Goal: Check status: Check status

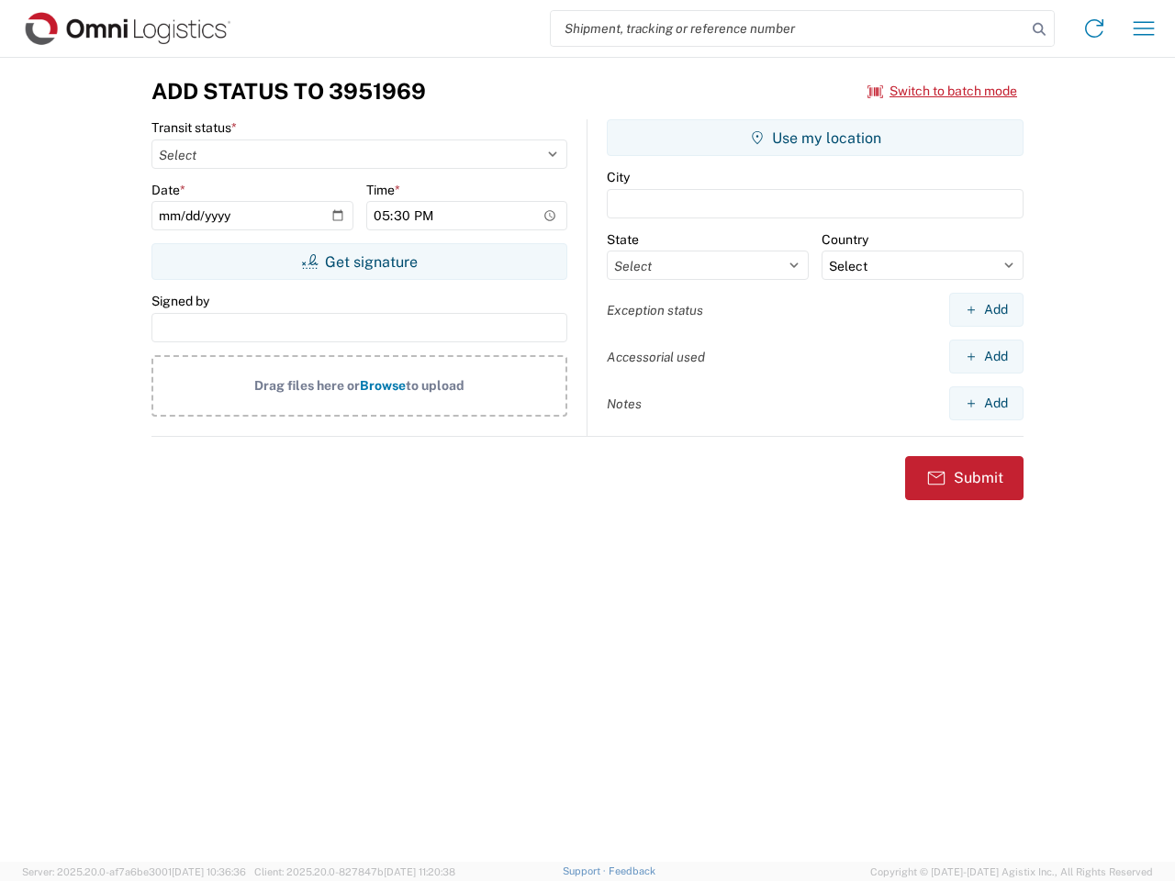
click at [788, 28] on input "search" at bounding box center [788, 28] width 475 height 35
click at [1039, 29] on icon at bounding box center [1039, 30] width 26 height 26
click at [1094, 28] on icon at bounding box center [1093, 28] width 29 height 29
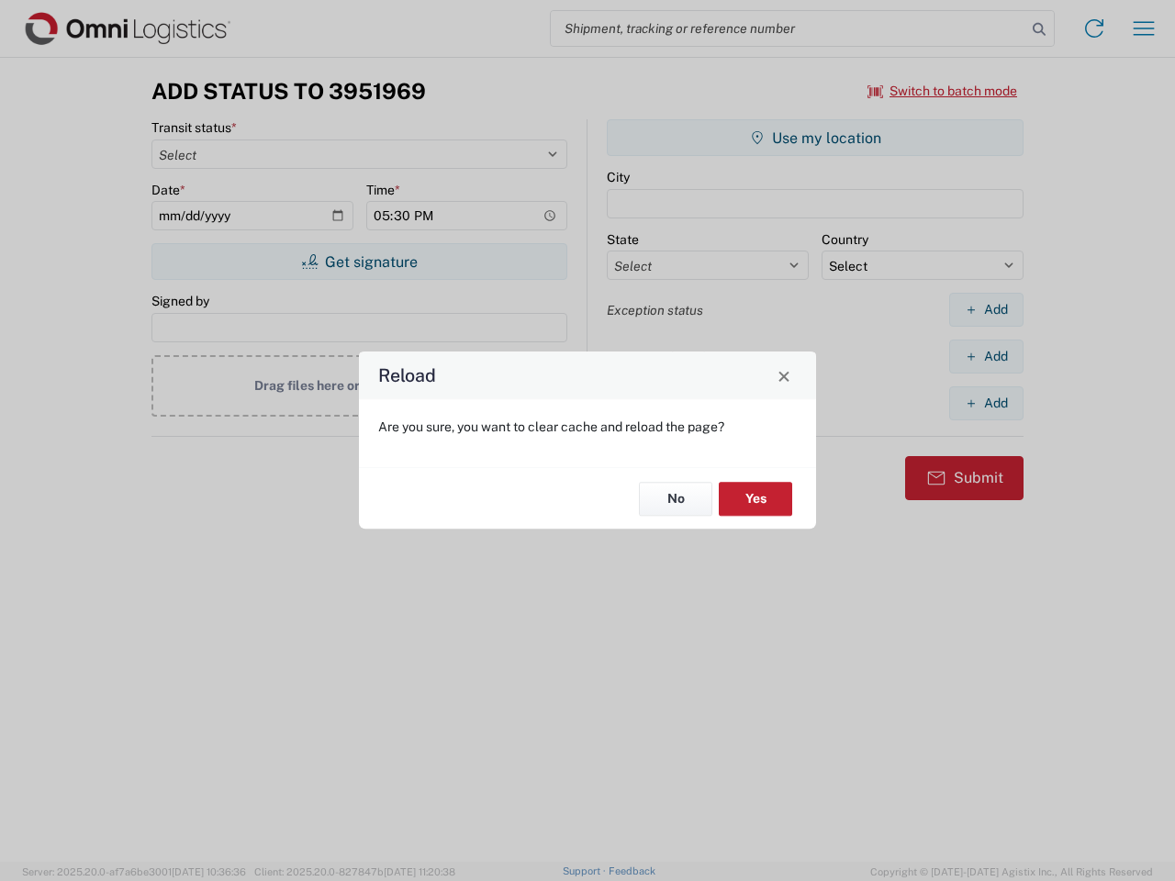
click at [1143, 28] on div "Reload Are you sure, you want to clear cache and reload the page? No Yes" at bounding box center [587, 440] width 1175 height 881
click at [942, 91] on div "Reload Are you sure, you want to clear cache and reload the page? No Yes" at bounding box center [587, 440] width 1175 height 881
click at [359, 262] on div "Reload Are you sure, you want to clear cache and reload the page? No Yes" at bounding box center [587, 440] width 1175 height 881
click at [815, 138] on div "Reload Are you sure, you want to clear cache and reload the page? No Yes" at bounding box center [587, 440] width 1175 height 881
click at [986, 309] on div "Reload Are you sure, you want to clear cache and reload the page? No Yes" at bounding box center [587, 440] width 1175 height 881
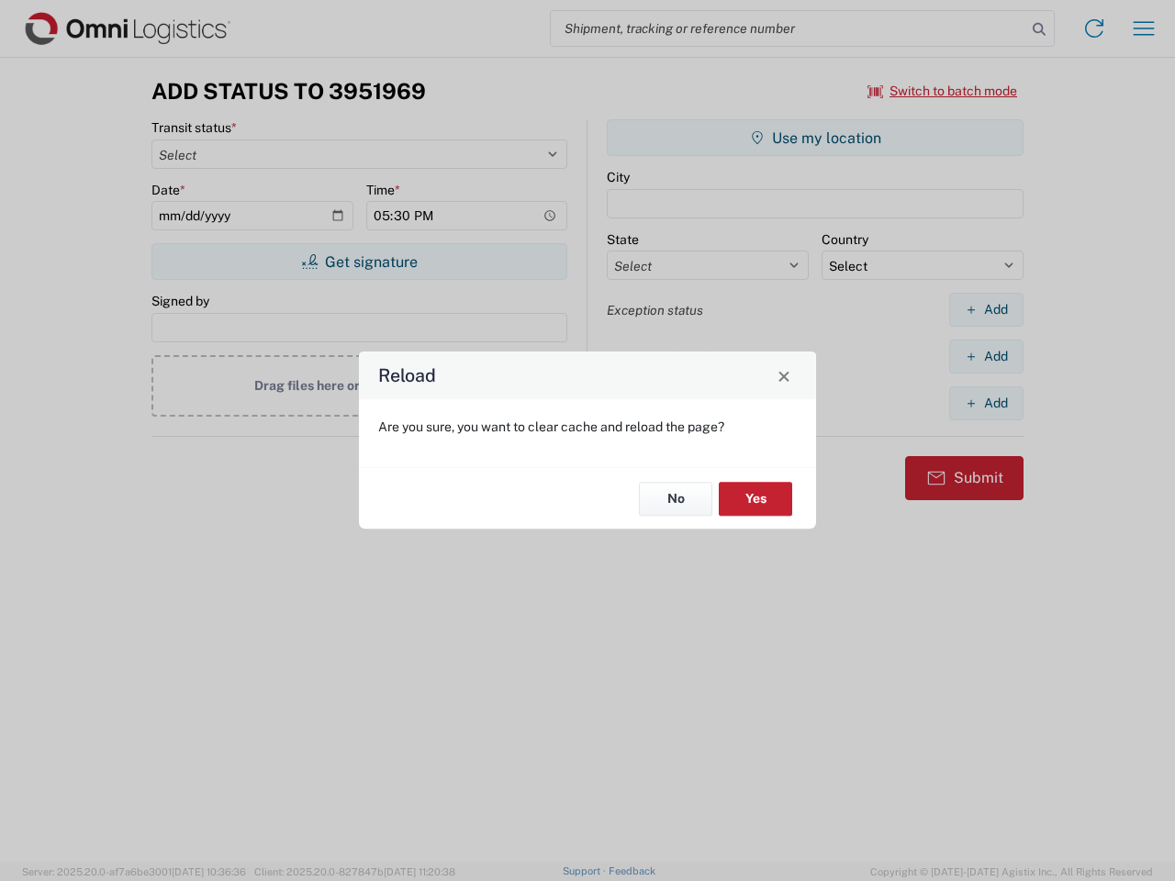
click at [986, 356] on div "Reload Are you sure, you want to clear cache and reload the page? No Yes" at bounding box center [587, 440] width 1175 height 881
click at [986, 403] on div "Reload Are you sure, you want to clear cache and reload the page? No Yes" at bounding box center [587, 440] width 1175 height 881
